Goal: Check status: Check status

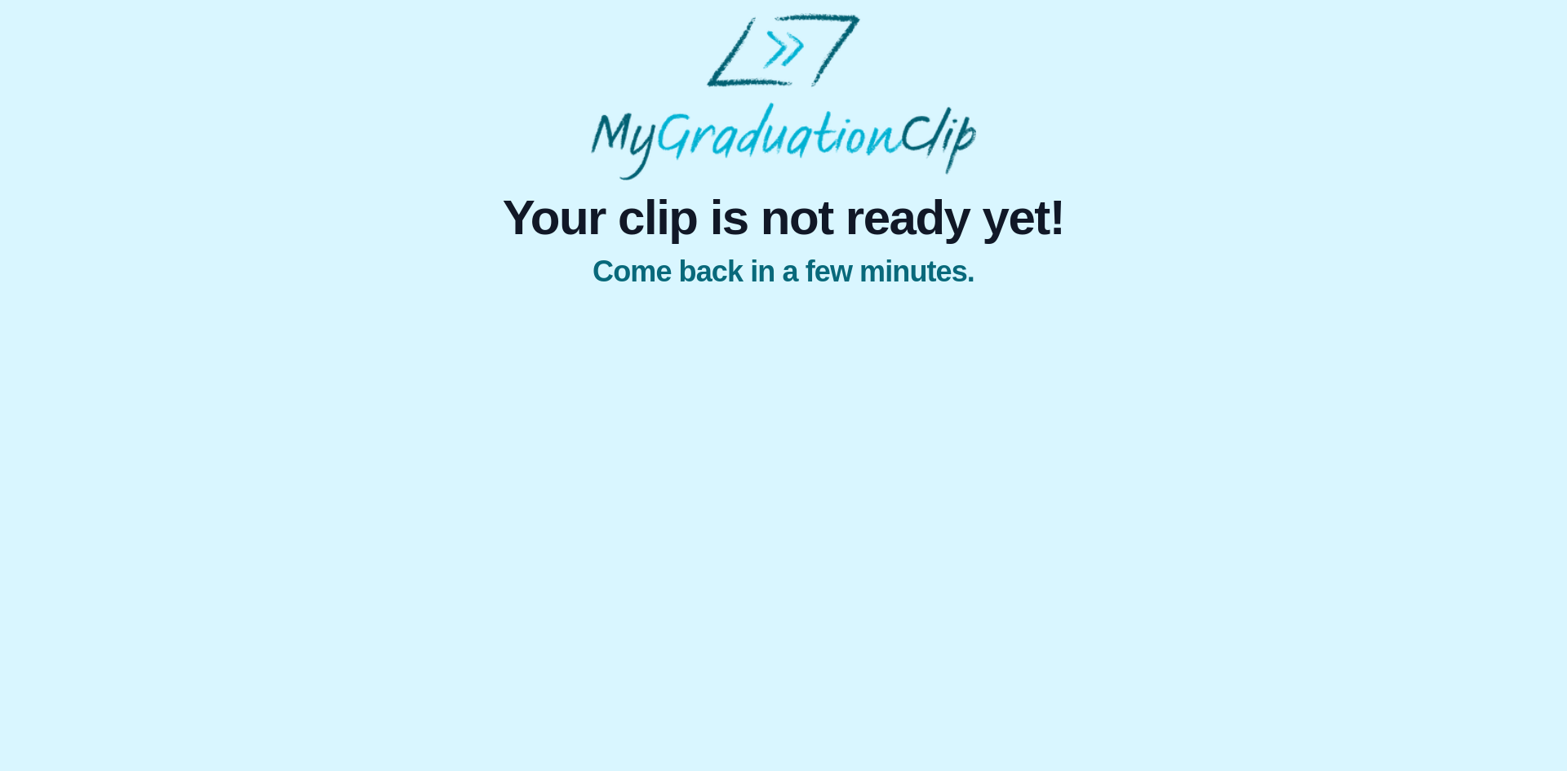
click at [650, 242] on span "Your clip is not ready yet!" at bounding box center [784, 217] width 562 height 49
click at [785, 274] on span "Come back in a few minutes." at bounding box center [784, 272] width 562 height 33
click at [799, 308] on html "Your clip is not ready yet! Come back in a few minutes." at bounding box center [783, 154] width 1567 height 308
